Goal: Task Accomplishment & Management: Manage account settings

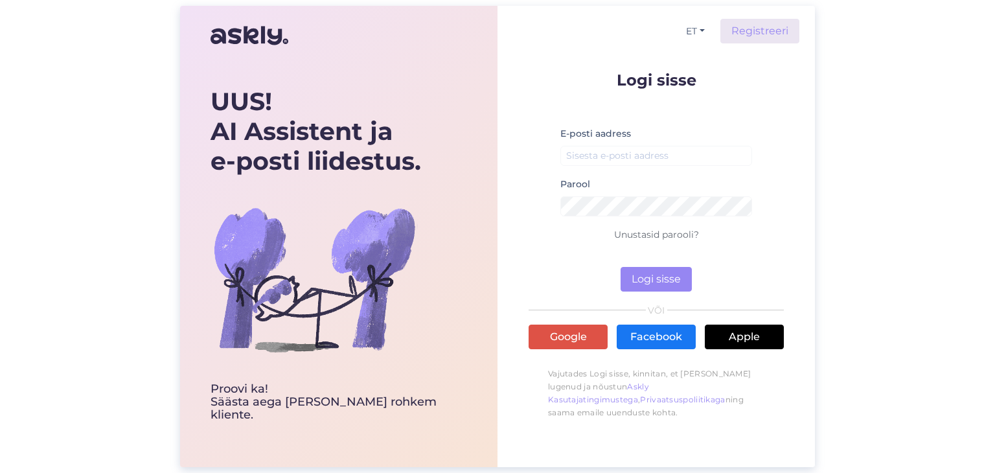
click at [560, 166] on div at bounding box center [560, 166] width 0 height 0
type input "[PERSON_NAME][EMAIL_ADDRESS][DOMAIN_NAME]"
click at [650, 283] on button "Logi sisse" at bounding box center [655, 279] width 71 height 25
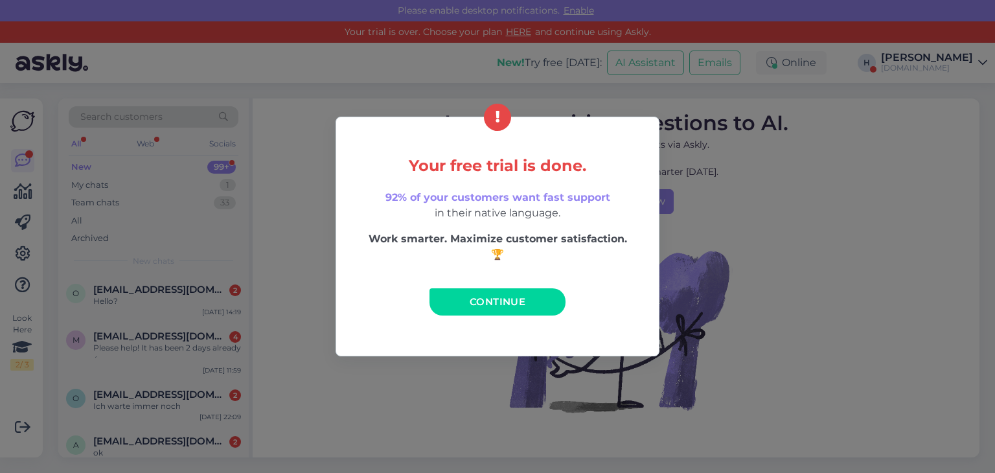
click at [490, 305] on span "Continue" at bounding box center [498, 301] width 56 height 12
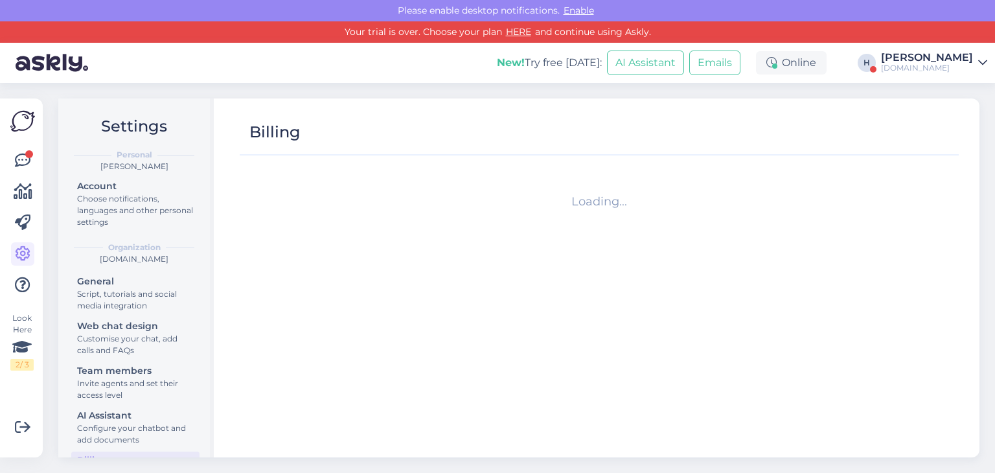
click at [942, 67] on div "[DOMAIN_NAME]" at bounding box center [927, 68] width 92 height 10
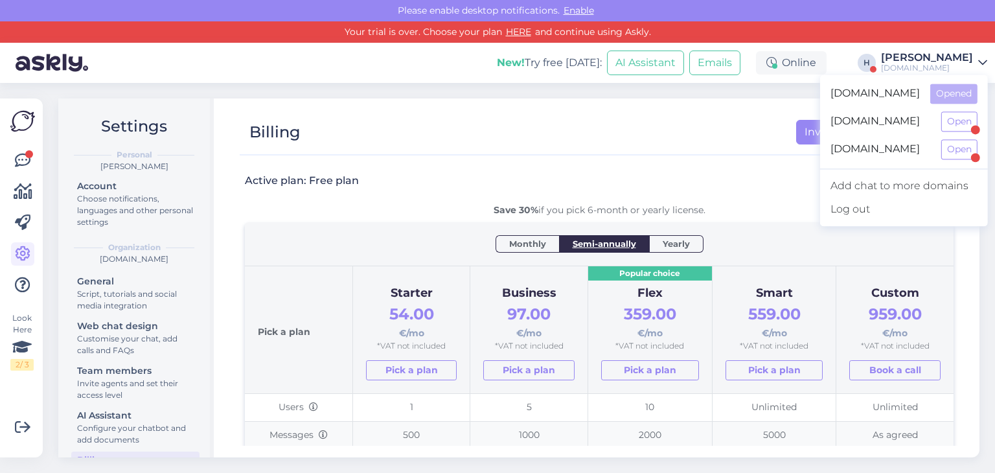
click at [521, 129] on div "Billing Invoices and subscription" at bounding box center [593, 132] width 706 height 25
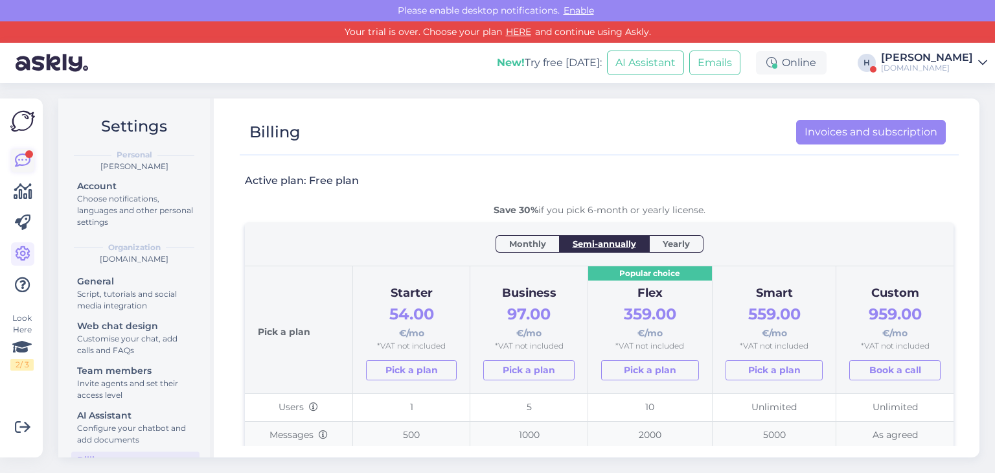
click at [25, 163] on icon at bounding box center [23, 161] width 16 height 16
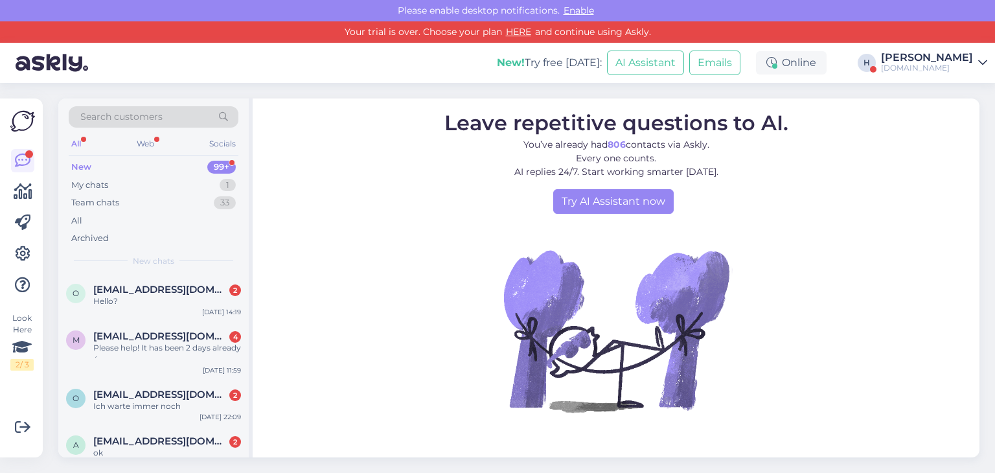
click at [152, 115] on span "Search customers" at bounding box center [121, 117] width 82 height 14
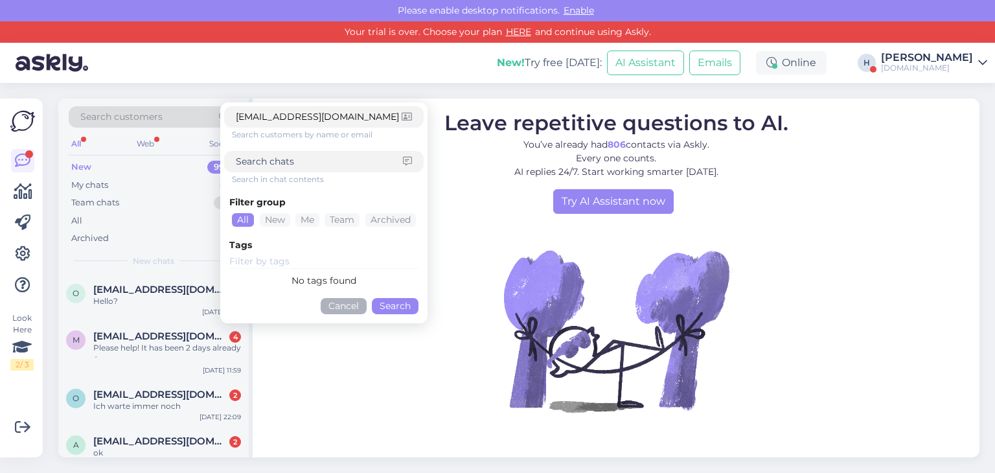
type input "[EMAIL_ADDRESS][DOMAIN_NAME]"
click at [402, 304] on button "Search" at bounding box center [395, 306] width 47 height 16
